Goal: Navigation & Orientation: Find specific page/section

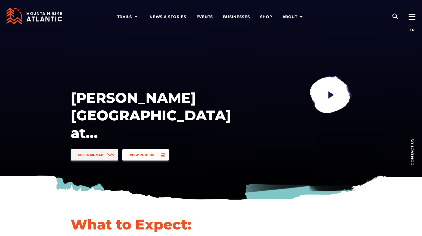
click at [151, 156] on span "View Photos" at bounding box center [142, 155] width 24 height 4
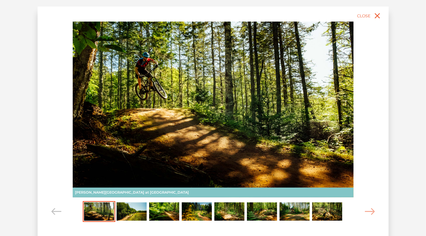
click at [128, 210] on img "Carousel Page 2" at bounding box center [132, 211] width 30 height 19
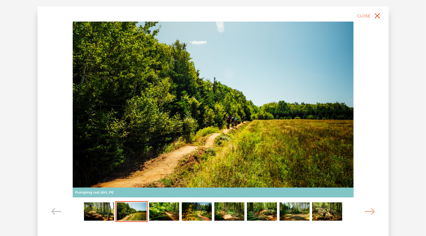
click at [150, 211] on img "Carousel Page 3" at bounding box center [164, 211] width 30 height 19
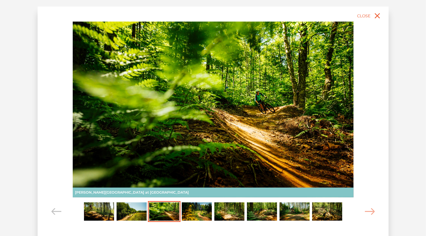
click at [195, 212] on img "Carousel Page 4" at bounding box center [197, 211] width 30 height 19
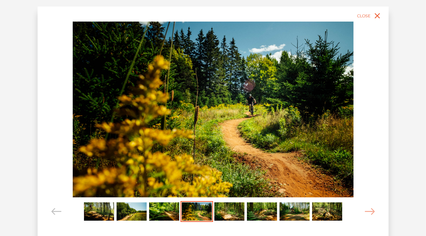
click at [227, 216] on img "Carousel Page 5" at bounding box center [229, 211] width 30 height 19
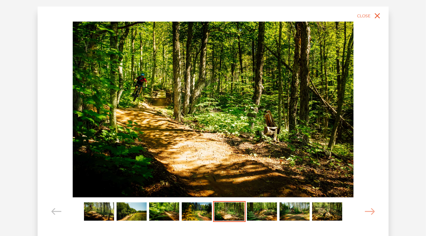
drag, startPoint x: 264, startPoint y: 215, endPoint x: 268, endPoint y: 216, distance: 4.3
click at [264, 216] on img "Carousel Page 6" at bounding box center [262, 211] width 30 height 19
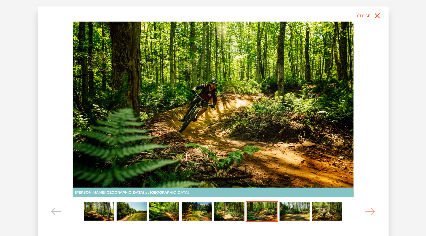
click at [297, 214] on img "Carousel Page 7" at bounding box center [295, 211] width 30 height 19
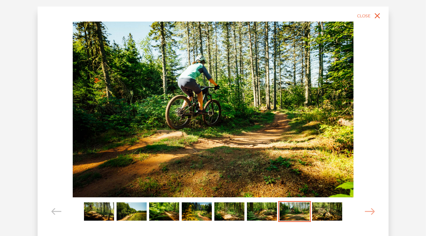
click at [326, 212] on img "Carousel Page 8" at bounding box center [327, 211] width 30 height 19
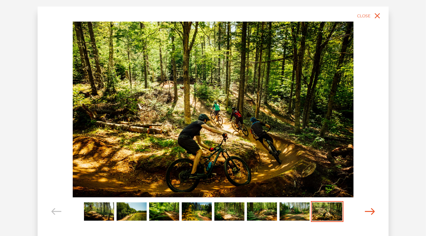
click at [370, 210] on icon "Carousel Navigation" at bounding box center [370, 211] width 10 height 7
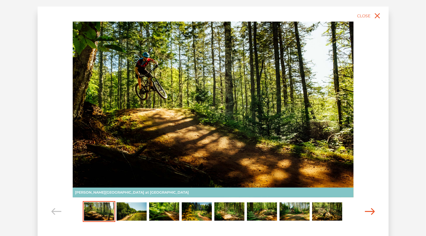
click at [370, 209] on icon "Carousel Navigation" at bounding box center [370, 211] width 10 height 7
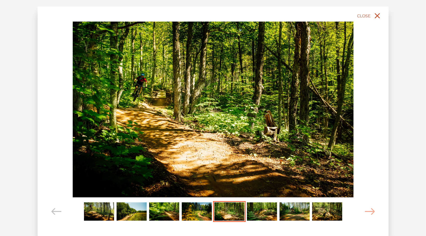
click at [376, 18] on icon "close" at bounding box center [377, 15] width 9 height 9
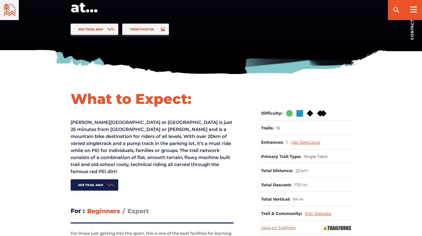
scroll to position [176, 0]
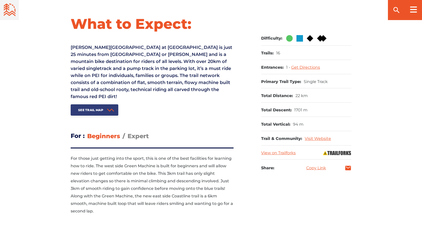
click at [89, 111] on span "See Trail Map" at bounding box center [90, 110] width 25 height 4
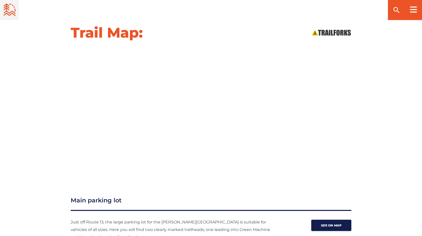
scroll to position [540, 0]
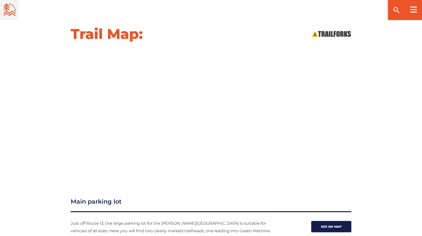
click at [35, 87] on div "Trail Map:" at bounding box center [211, 101] width 422 height 152
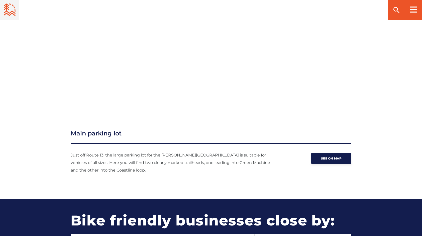
scroll to position [615, 0]
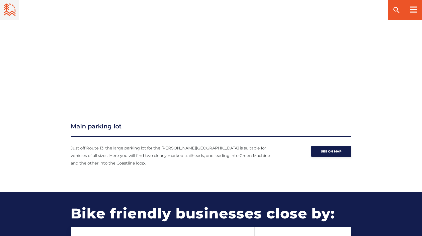
drag, startPoint x: 31, startPoint y: 24, endPoint x: 73, endPoint y: 69, distance: 61.9
click at [38, 83] on div "Trail Map:" at bounding box center [211, 26] width 422 height 152
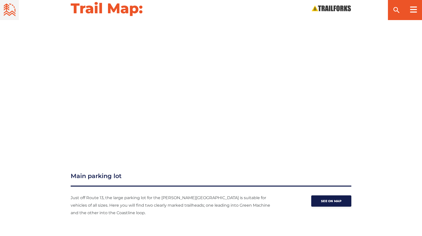
scroll to position [565, 0]
